Goal: Task Accomplishment & Management: Use online tool/utility

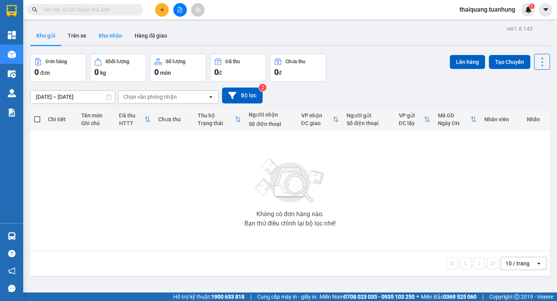
click at [111, 39] on button "Kho nhận" at bounding box center [111, 35] width 36 height 19
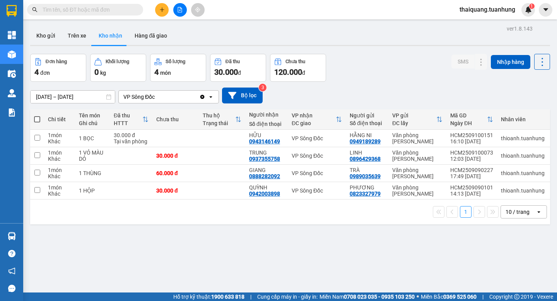
click at [372, 66] on div "Đơn hàng 4 đơn Khối lượng 0 kg Số lượng 4 món Đã thu 30.000 đ Chưa thu 120.000 …" at bounding box center [290, 68] width 520 height 28
click at [47, 34] on button "Kho gửi" at bounding box center [45, 35] width 31 height 19
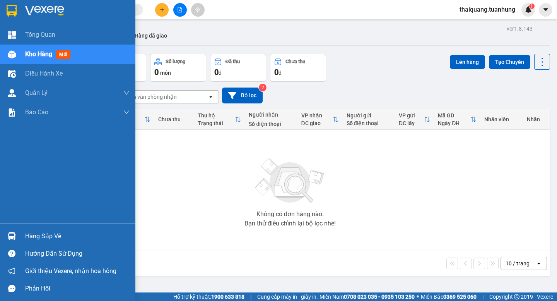
click at [20, 240] on div "Hàng sắp về" at bounding box center [67, 235] width 135 height 17
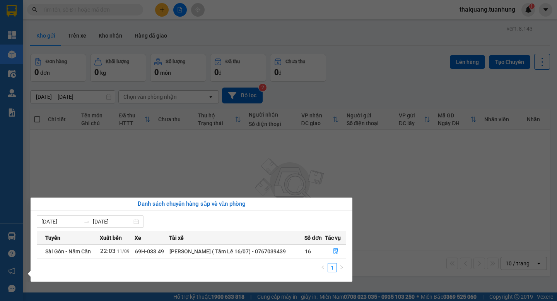
click at [397, 207] on section "Kết quả tìm kiếm ( 0 ) Bộ lọc Thuộc VP này No Data thaiquang.tuanhung 1 Tổng Qu…" at bounding box center [278, 150] width 557 height 301
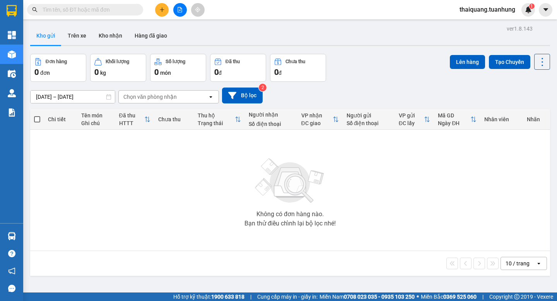
click at [368, 67] on div "Đơn hàng 0 đơn Khối lượng 0 kg Số lượng 0 món Đã thu 0 đ Chưa thu 0 đ Lên hàng …" at bounding box center [290, 68] width 520 height 28
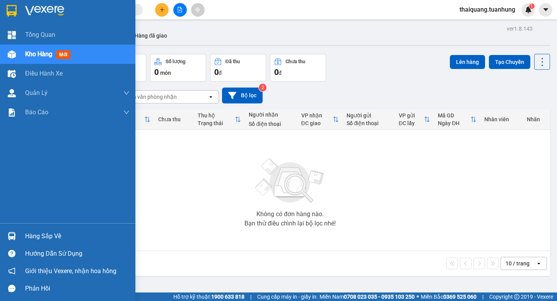
click at [48, 236] on div "Hàng sắp về" at bounding box center [77, 236] width 105 height 12
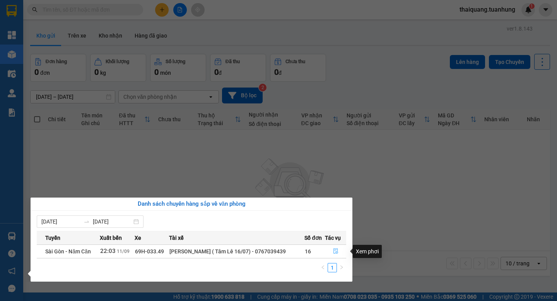
click at [333, 248] on icon "file-done" at bounding box center [335, 250] width 5 height 5
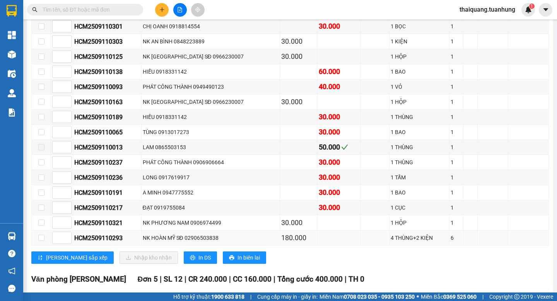
scroll to position [3638, 0]
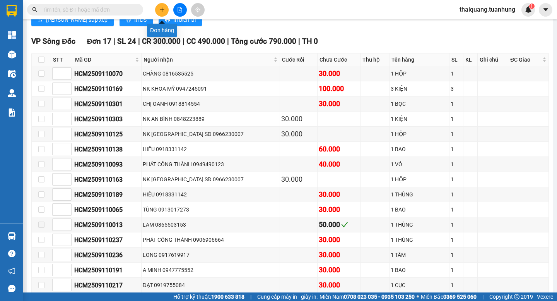
click at [159, 12] on button at bounding box center [162, 10] width 14 height 14
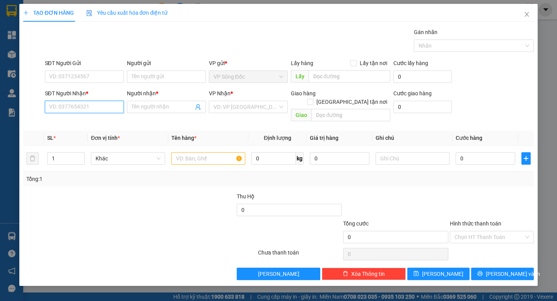
click at [92, 106] on input "SĐT Người Nhận *" at bounding box center [84, 107] width 79 height 12
type input "0913554920"
click at [105, 72] on input "SĐT Người Gửi" at bounding box center [84, 76] width 79 height 12
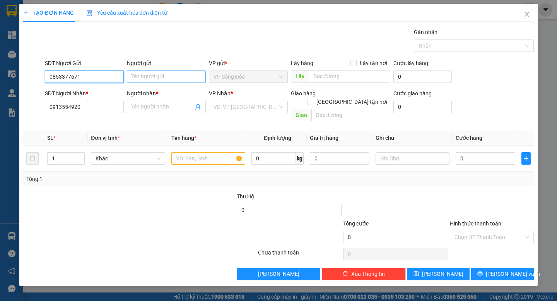
type input "0853377671"
click at [167, 77] on input "Người gửi" at bounding box center [166, 76] width 79 height 12
type input "s"
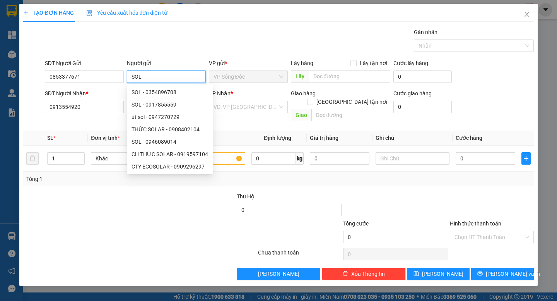
click at [182, 79] on input "SOL" at bounding box center [166, 76] width 79 height 12
type input "SOL"
click at [114, 204] on div at bounding box center [75, 205] width 107 height 27
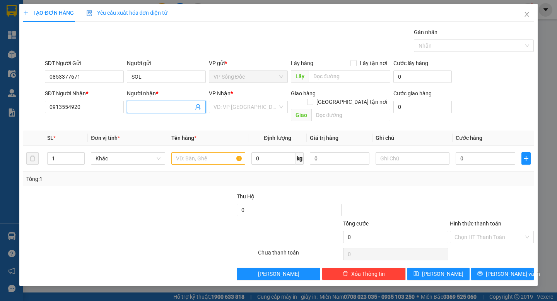
click at [143, 108] on input "Người nhận *" at bounding box center [163, 107] width 62 height 9
paste input "SOL"
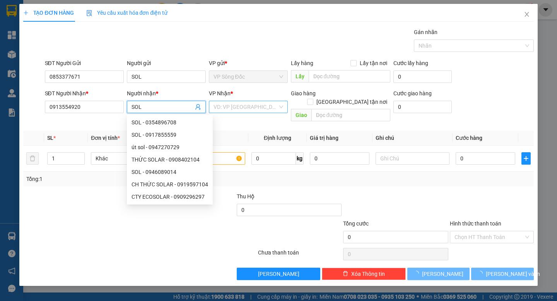
type input "SOL"
click at [235, 106] on input "search" at bounding box center [246, 107] width 64 height 12
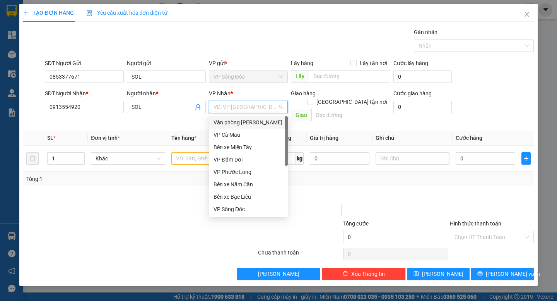
click at [258, 121] on div "Văn phòng Hồ Chí Minh" at bounding box center [249, 122] width 70 height 9
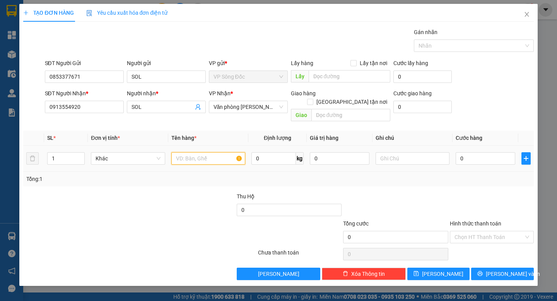
click at [195, 152] on input "text" at bounding box center [208, 158] width 74 height 12
type input "1 THÙNG"
click at [493, 152] on input "0" at bounding box center [486, 158] width 60 height 12
type input "3"
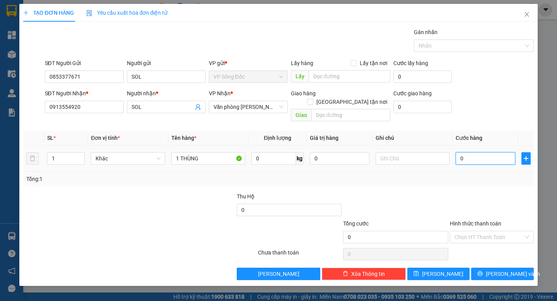
type input "3"
type input "30"
type input "300"
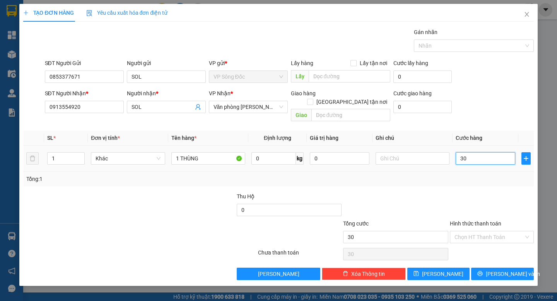
type input "300"
type input "3.000"
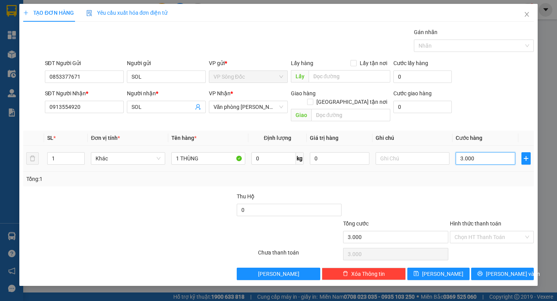
type input "30.000"
click at [495, 267] on button "Lưu và In" at bounding box center [502, 273] width 62 height 12
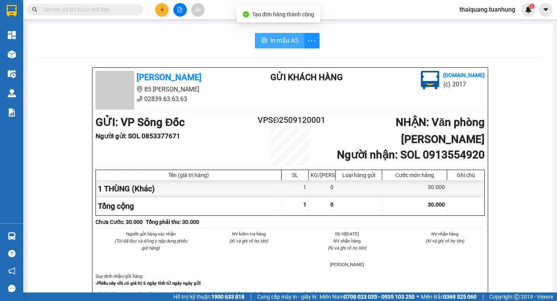
click at [282, 40] on span "In mẫu A5" at bounding box center [285, 41] width 28 height 10
click at [235, 150] on div "GỬI : VP Sông Đốc Người gửi : SOL 0853377671 VPSĐ2509120001 NHẬN : Văn phòng Hồ…" at bounding box center [290, 139] width 389 height 51
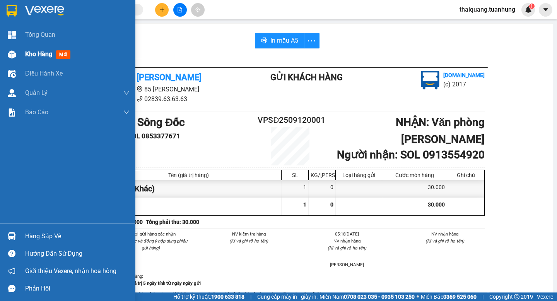
click at [43, 53] on span "Kho hàng" at bounding box center [38, 53] width 27 height 7
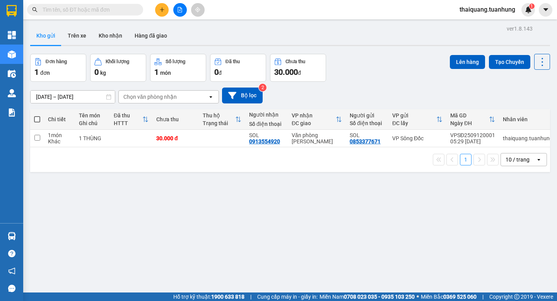
click at [390, 48] on div "ver 1.8.143 Kho gửi Trên xe Kho nhận Hàng đã giao Đơn hàng 1 đơn Khối lượng 0 k…" at bounding box center [290, 173] width 526 height 301
drag, startPoint x: 322, startPoint y: 231, endPoint x: 45, endPoint y: 219, distance: 276.6
click at [310, 231] on div "ver 1.8.143 Kho gửi Trên xe Kho nhận Hàng đã giao Đơn hàng 1 đơn Khối lượng 0 k…" at bounding box center [290, 173] width 526 height 301
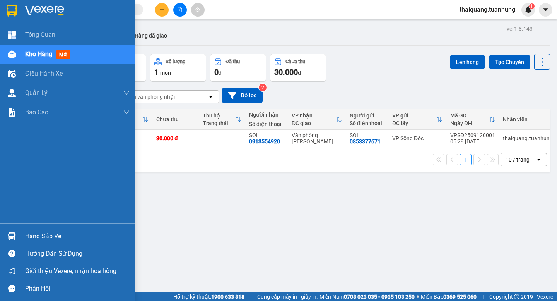
click at [46, 237] on div "Hàng sắp về" at bounding box center [77, 236] width 105 height 12
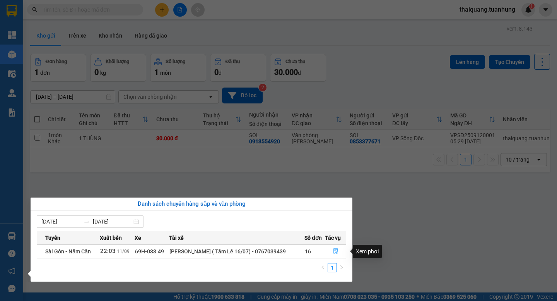
click at [337, 252] on icon "file-done" at bounding box center [336, 250] width 5 height 5
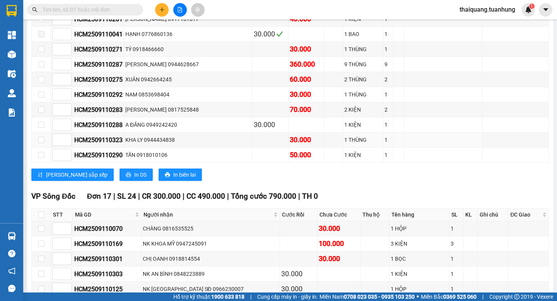
scroll to position [3561, 0]
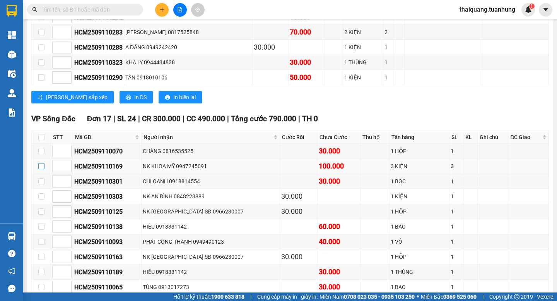
click at [41, 163] on input "checkbox" at bounding box center [41, 166] width 6 height 6
checkbox input "true"
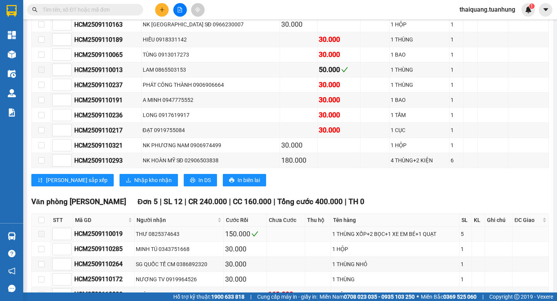
scroll to position [3871, 0]
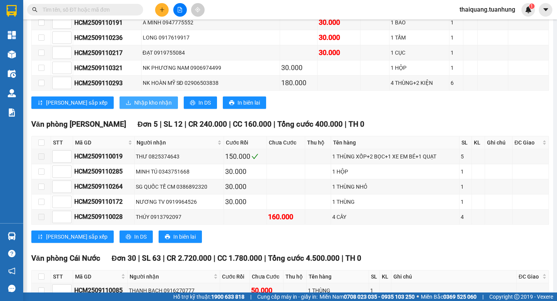
click at [134, 98] on span "Nhập kho nhận" at bounding box center [153, 102] width 38 height 9
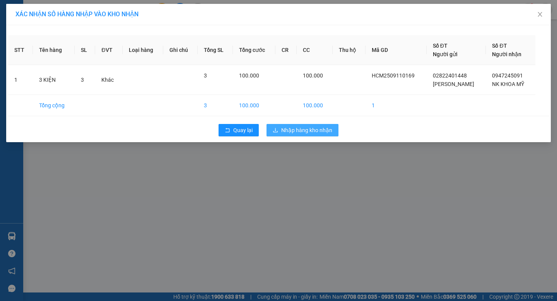
click at [312, 127] on span "Nhập hàng kho nhận" at bounding box center [306, 130] width 51 height 9
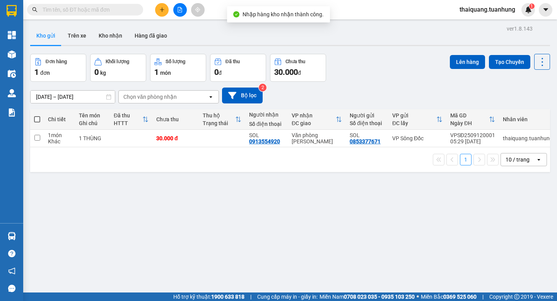
click at [376, 74] on div "Đơn hàng 1 đơn Khối lượng 0 kg Số lượng 1 món Đã thu 0 đ Chưa thu 30.000 đ Lên …" at bounding box center [290, 68] width 520 height 28
click at [396, 66] on div "Đơn hàng 1 đơn Khối lượng 0 kg Số lượng 1 món Đã thu 0 đ Chưa thu 30.000 đ Lên …" at bounding box center [290, 68] width 520 height 28
drag, startPoint x: 410, startPoint y: 80, endPoint x: 404, endPoint y: 80, distance: 5.0
click at [409, 80] on div "Đơn hàng 1 đơn Khối lượng 0 kg Số lượng 1 món Đã thu 0 đ Chưa thu 30.000 đ Lên …" at bounding box center [290, 68] width 520 height 28
click at [37, 118] on span at bounding box center [37, 119] width 6 height 6
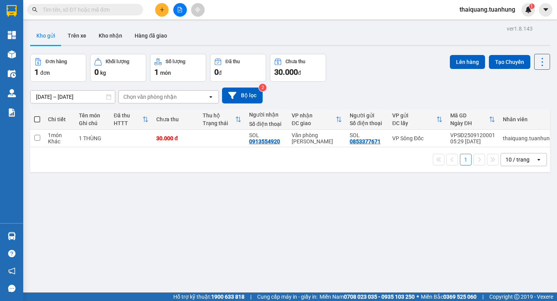
click at [37, 115] on input "checkbox" at bounding box center [37, 115] width 0 height 0
checkbox input "true"
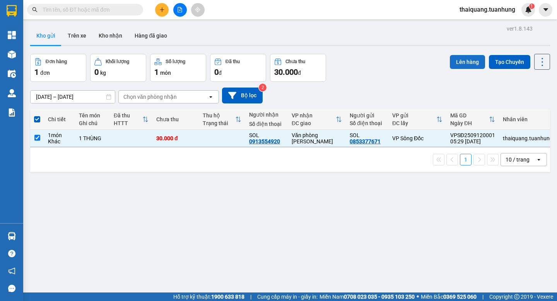
click at [463, 62] on button "Lên hàng" at bounding box center [467, 62] width 35 height 14
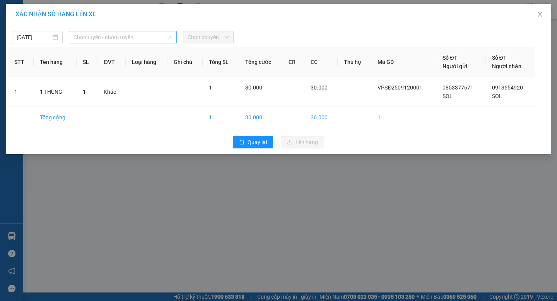
click at [113, 33] on span "Chọn tuyến - nhóm tuyến" at bounding box center [123, 37] width 99 height 12
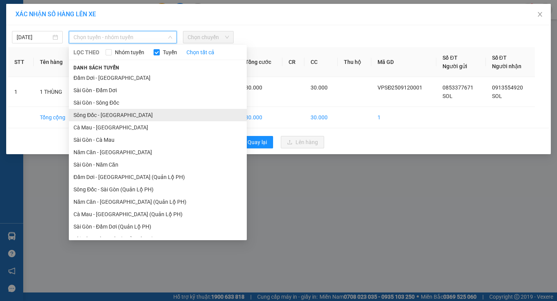
click at [96, 116] on li "Sông Đốc - Sài Gòn" at bounding box center [158, 115] width 178 height 12
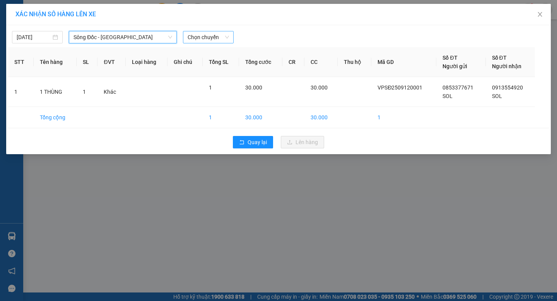
click at [213, 35] on span "Chọn chuyến" at bounding box center [208, 37] width 41 height 12
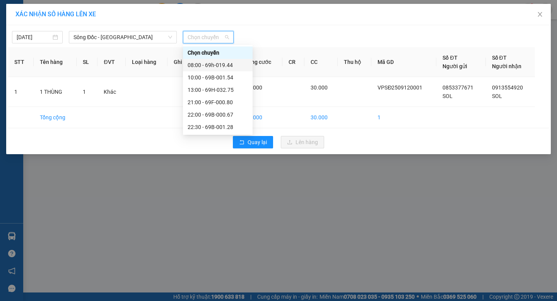
click at [214, 65] on div "08:00 - 69h-019.44" at bounding box center [218, 65] width 60 height 9
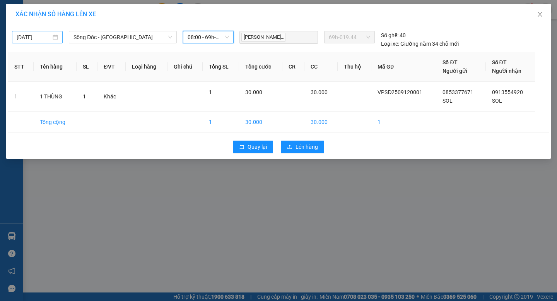
click at [39, 35] on input "11/09/2025" at bounding box center [34, 37] width 34 height 9
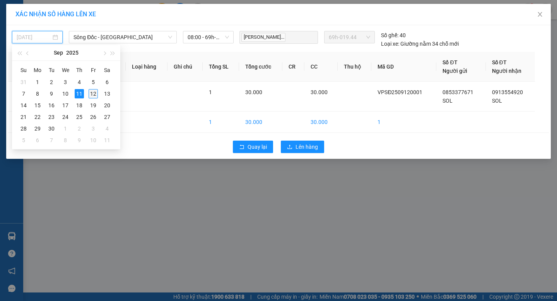
click at [94, 96] on div "12" at bounding box center [93, 93] width 9 height 9
type input "12/09/2025"
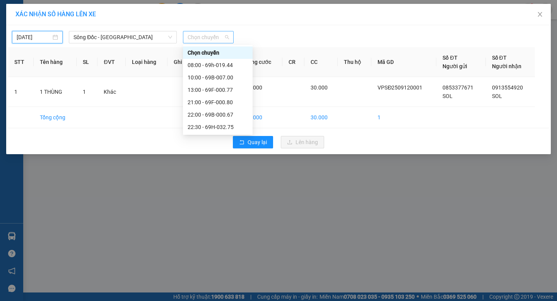
click at [203, 32] on span "Chọn chuyến" at bounding box center [208, 37] width 41 height 12
click at [200, 63] on div "08:00 - 69h-019.44" at bounding box center [218, 65] width 60 height 9
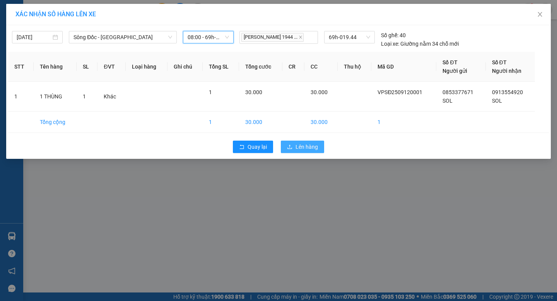
click at [297, 147] on span "Lên hàng" at bounding box center [307, 146] width 22 height 9
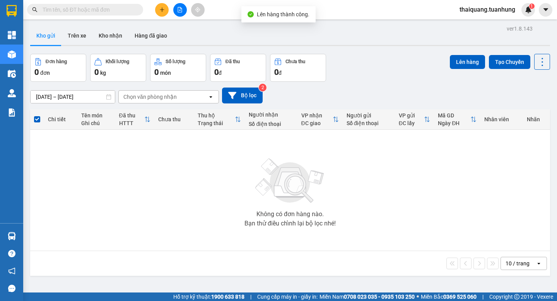
click at [376, 55] on div "Đơn hàng 0 đơn Khối lượng 0 kg Số lượng 0 món Đã thu 0 đ Chưa thu 0 đ Lên hàng …" at bounding box center [290, 68] width 520 height 28
drag, startPoint x: 105, startPoint y: 37, endPoint x: 170, endPoint y: 2, distance: 74.5
click at [106, 37] on button "Kho nhận" at bounding box center [111, 35] width 36 height 19
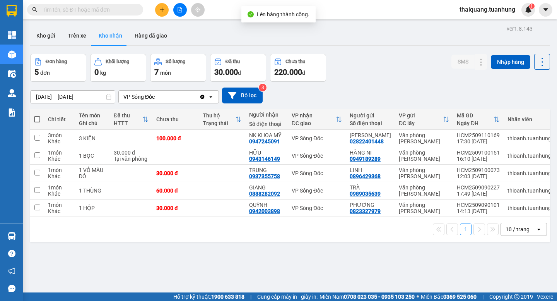
click at [377, 54] on div "Đơn hàng 5 đơn Khối lượng 0 kg Số lượng 7 món Đã thu 30.000 đ Chưa thu 220.000 …" at bounding box center [290, 68] width 520 height 28
